Goal: Task Accomplishment & Management: Manage account settings

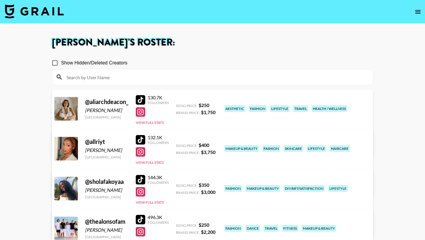
scroll to position [124, 0]
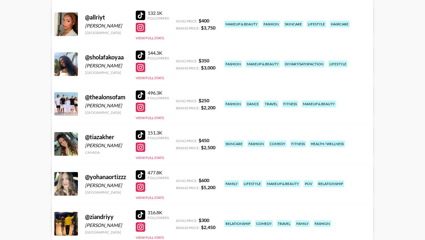
click at [215, 180] on link "View/Edit Details" at bounding box center [139, 183] width 152 height 6
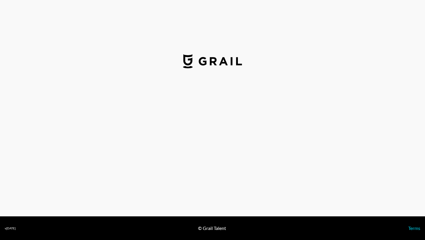
select select "USD"
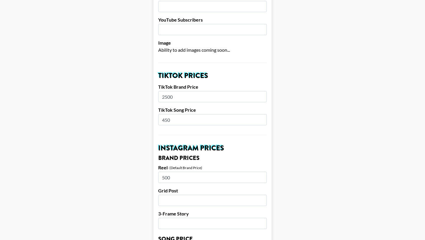
scroll to position [165, 0]
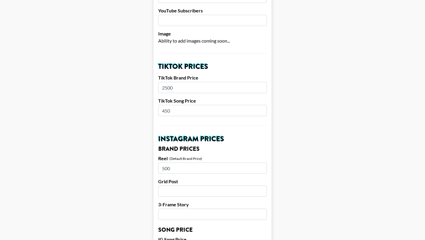
click at [176, 105] on input "450" at bounding box center [212, 110] width 109 height 11
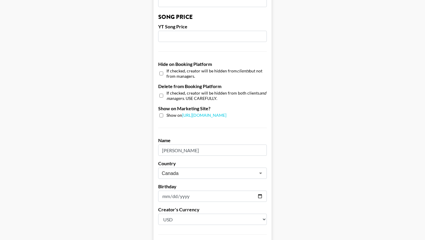
scroll to position [561, 0]
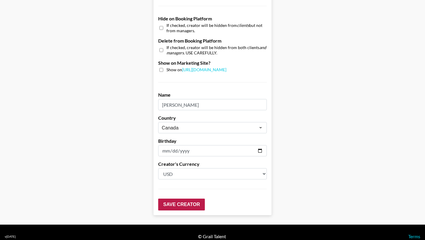
type input "400"
click at [181, 200] on input "Save Creator" at bounding box center [181, 204] width 47 height 12
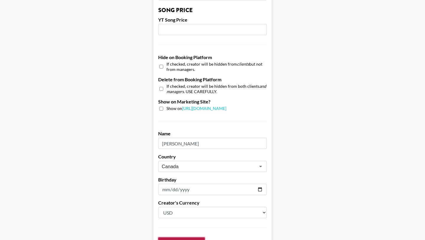
scroll to position [580, 0]
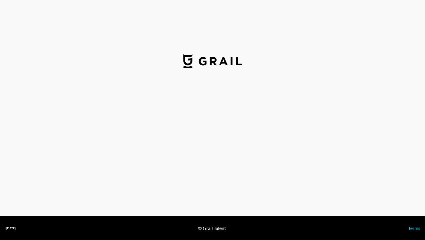
select select "USD"
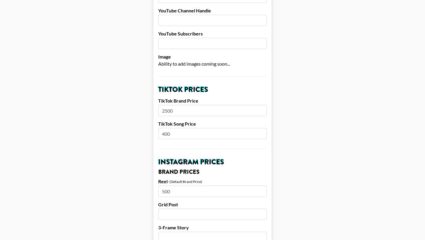
scroll to position [152, 0]
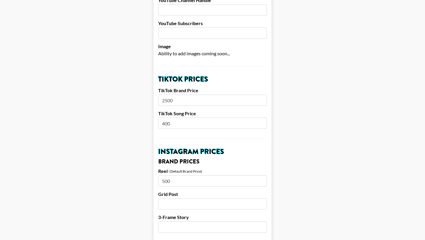
drag, startPoint x: 177, startPoint y: 114, endPoint x: 156, endPoint y: 114, distance: 21.3
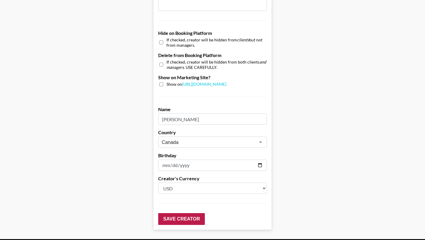
type input "375"
click at [182, 213] on input "Save Creator" at bounding box center [181, 219] width 47 height 12
